Goal: Transaction & Acquisition: Download file/media

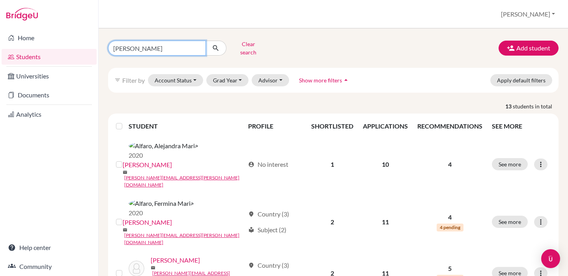
click at [125, 42] on input "[PERSON_NAME]" at bounding box center [157, 48] width 98 height 15
click at [125, 43] on input "[PERSON_NAME]" at bounding box center [157, 48] width 98 height 15
type input "[PERSON_NAME]"
click at [216, 45] on button "submit" at bounding box center [215, 48] width 21 height 15
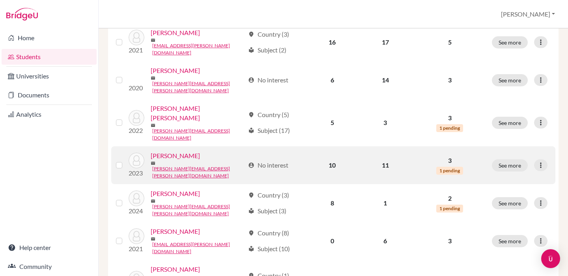
scroll to position [120, 0]
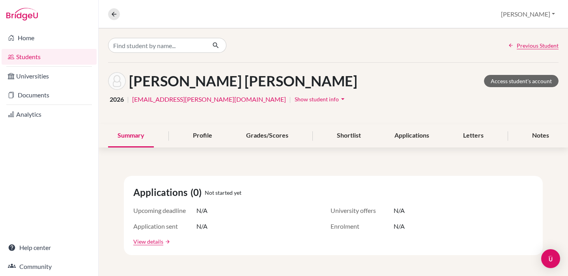
scroll to position [146, 0]
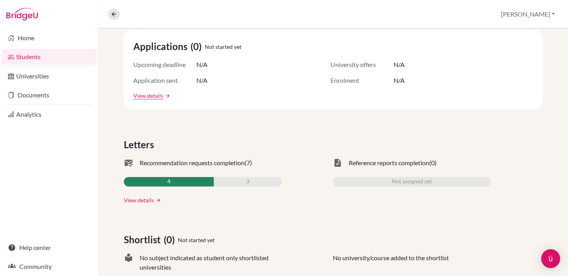
click at [141, 199] on link "View details" at bounding box center [139, 200] width 30 height 8
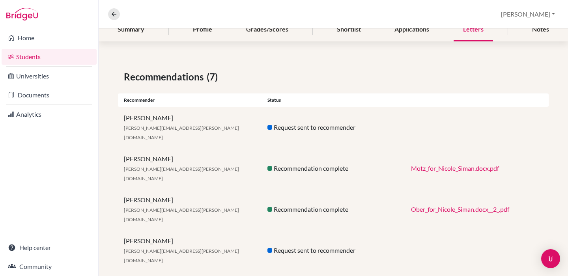
scroll to position [177, 0]
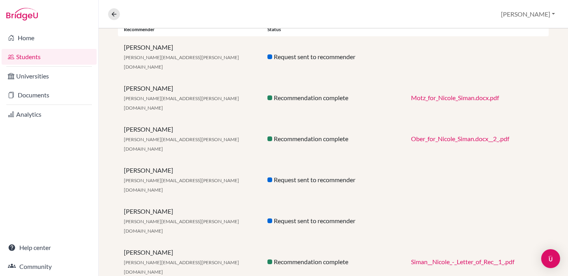
click at [424, 94] on link "Motz_for_Nicole_Siman.docx.pdf" at bounding box center [455, 97] width 88 height 7
click at [428, 134] on div "Ober_for_Nicole_Siman.docx__2_.pdf" at bounding box center [477, 138] width 144 height 9
click at [445, 135] on link "Ober_for_Nicole_Siman.docx__2_.pdf" at bounding box center [460, 138] width 98 height 7
click at [431, 258] on link "Siman__Nicole_-_Letter_of_Rec__1_.pdf" at bounding box center [462, 261] width 103 height 7
